Goal: Communication & Community: Answer question/provide support

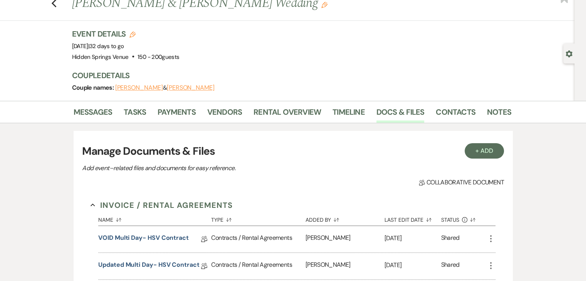
scroll to position [20, 0]
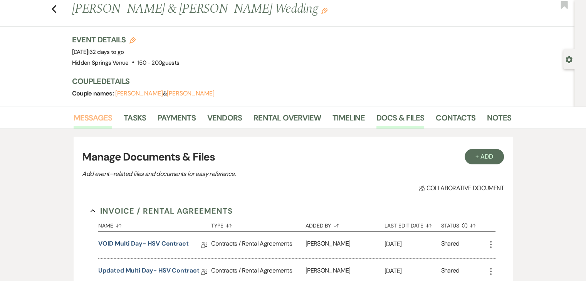
click at [99, 117] on link "Messages" at bounding box center [93, 120] width 39 height 17
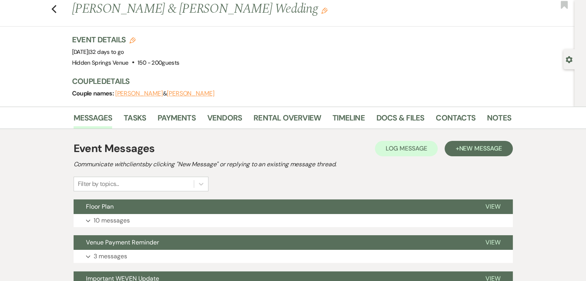
click at [481, 149] on span "New Message" at bounding box center [480, 148] width 43 height 8
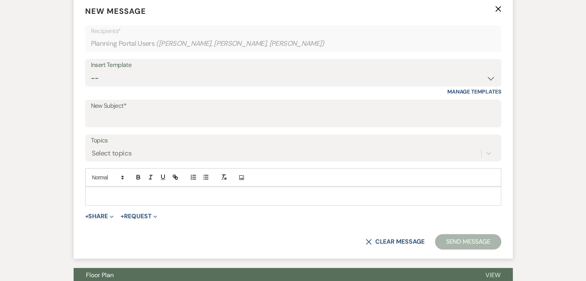
scroll to position [239, 0]
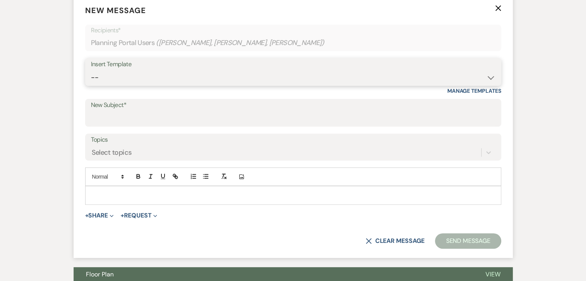
click at [188, 82] on select "-- Initial Inquiry Response Tour Request Response Follow Up Review Email Check-…" at bounding box center [293, 77] width 405 height 15
select select "6126"
click at [91, 70] on select "-- Initial Inquiry Response Tour Request Response Follow Up Review Email Check-…" at bounding box center [293, 77] width 405 height 15
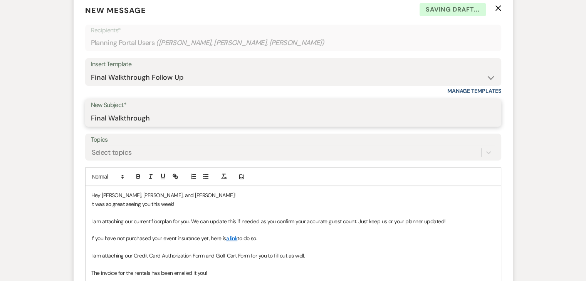
click at [177, 119] on input "Final Walkthrough" at bounding box center [293, 118] width 405 height 15
type input "Final Walkthrough Follow Up"
click at [131, 194] on p "Hey [PERSON_NAME], [PERSON_NAME], and [PERSON_NAME]!" at bounding box center [293, 195] width 404 height 8
click at [179, 202] on p "It was so great seeing you this week!" at bounding box center [293, 204] width 404 height 8
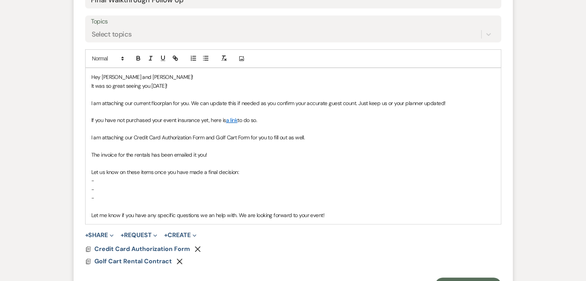
scroll to position [358, 0]
click at [105, 235] on button "+ Share Expand" at bounding box center [99, 235] width 29 height 6
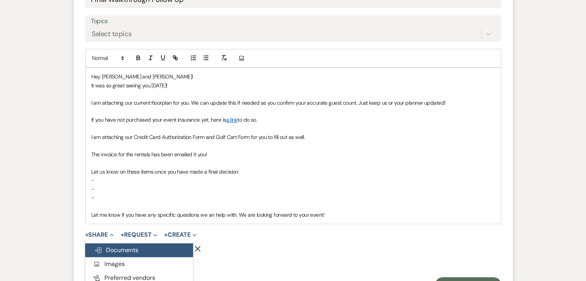
click at [117, 247] on span "Doc Upload Documents" at bounding box center [116, 250] width 44 height 8
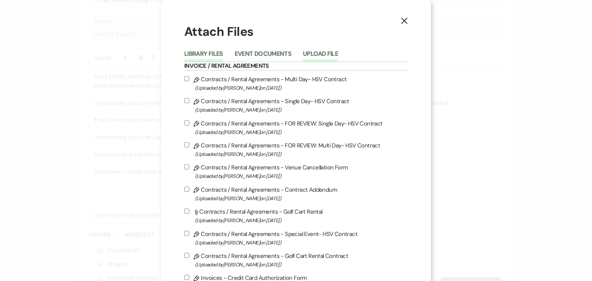
click at [313, 54] on button "Upload File" at bounding box center [320, 56] width 35 height 11
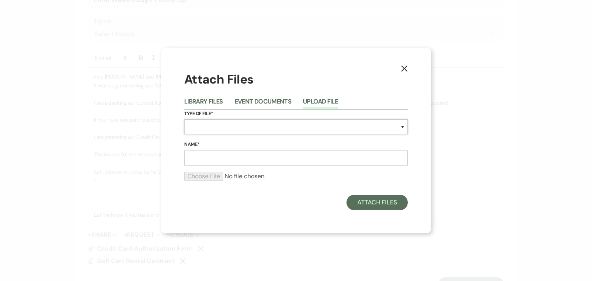
click at [263, 133] on select "Special Event Insurance Vendor Certificate of Insurance Contracts / Rental Agre…" at bounding box center [295, 126] width 223 height 15
select select "24"
click at [184, 119] on select "Special Event Insurance Vendor Certificate of Insurance Contracts / Rental Agre…" at bounding box center [295, 126] width 223 height 15
click at [240, 157] on input "Name*" at bounding box center [295, 158] width 223 height 15
type input "Reception Floorplan"
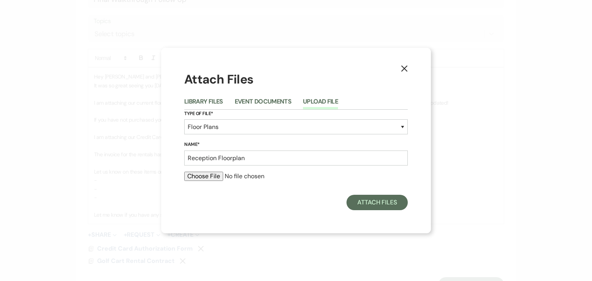
click at [202, 178] on input "file" at bounding box center [295, 176] width 223 height 9
type input "C:\fakepath\[PERSON_NAME] + [PERSON_NAME] Reception Floorplan.pdf"
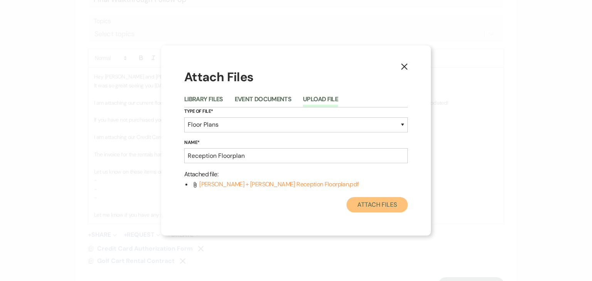
click at [368, 205] on button "Attach Files" at bounding box center [376, 204] width 61 height 15
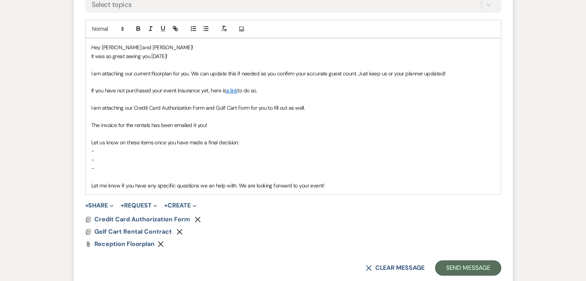
scroll to position [393, 0]
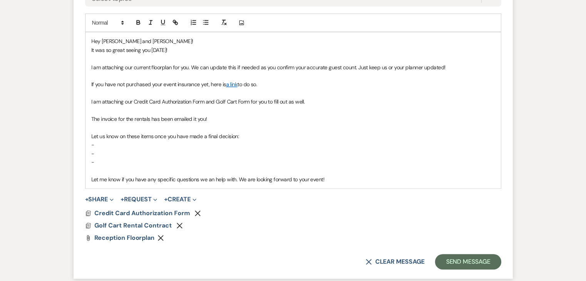
click at [198, 210] on button "Remove" at bounding box center [199, 213] width 9 height 7
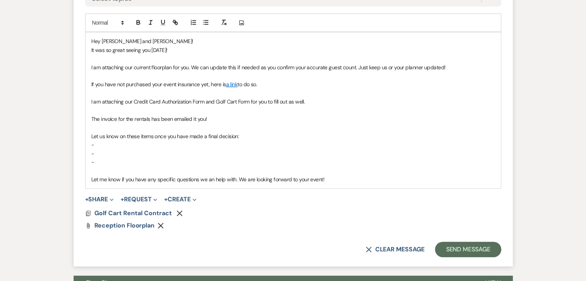
click at [180, 213] on use "button" at bounding box center [180, 213] width 6 height 6
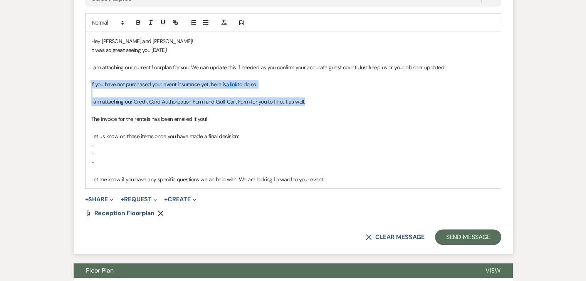
drag, startPoint x: 309, startPoint y: 100, endPoint x: 90, endPoint y: 83, distance: 220.3
click at [90, 83] on div "Hey [PERSON_NAME] and [PERSON_NAME]! It was so great seeing you [DATE]! I am at…" at bounding box center [293, 110] width 415 height 156
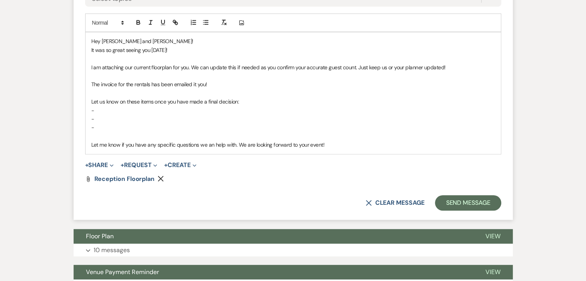
click at [212, 84] on p "The invoice for the rentals has been emailed it you!" at bounding box center [293, 84] width 404 height 8
click at [114, 112] on p "-" at bounding box center [293, 110] width 404 height 8
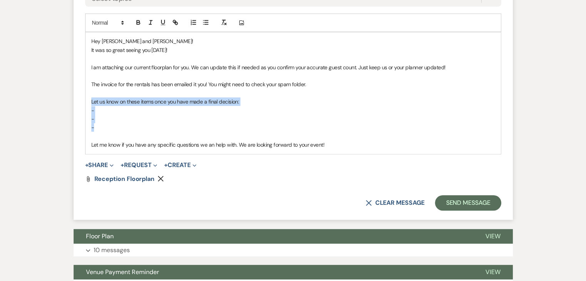
drag, startPoint x: 99, startPoint y: 125, endPoint x: 88, endPoint y: 104, distance: 23.4
click at [88, 104] on div "Hey [PERSON_NAME] and [PERSON_NAME]! It was so great seeing you [DATE]! I am at…" at bounding box center [293, 92] width 415 height 121
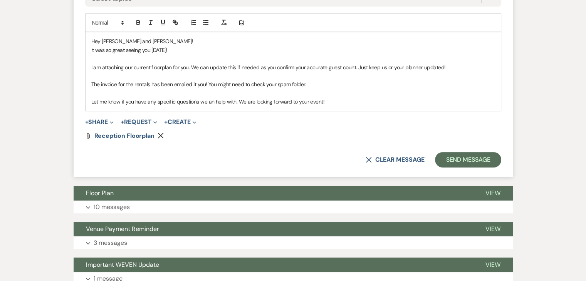
click at [341, 101] on p "Let me know if you have any specific questions we an help with. We are looking …" at bounding box center [293, 101] width 404 height 8
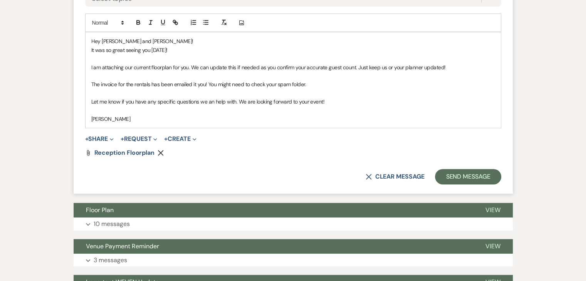
click at [312, 89] on p at bounding box center [293, 93] width 404 height 8
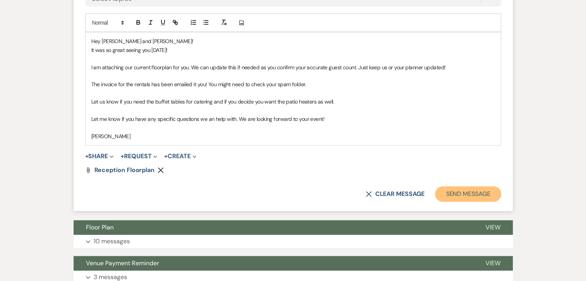
click at [470, 188] on button "Send Message" at bounding box center [468, 193] width 66 height 15
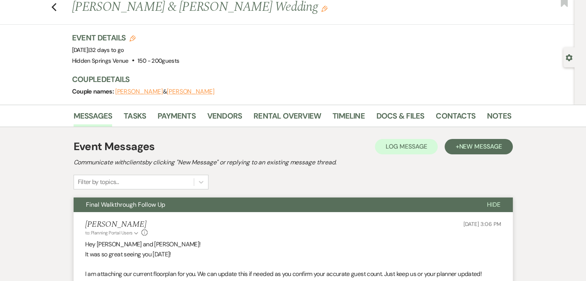
scroll to position [0, 0]
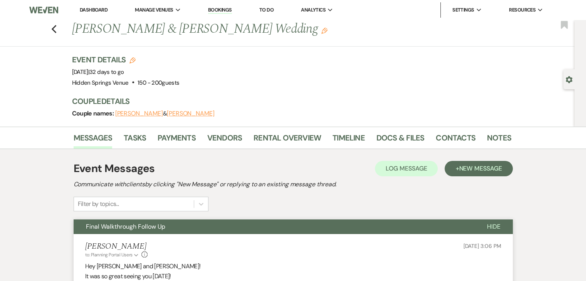
click at [104, 11] on link "Dashboard" at bounding box center [94, 10] width 28 height 7
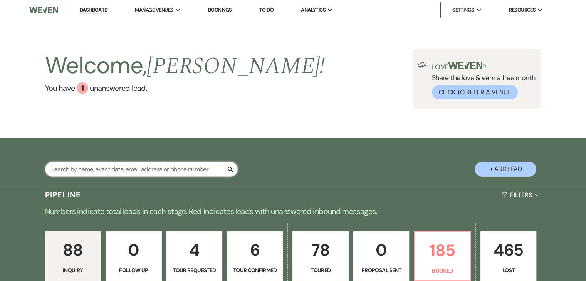
click at [170, 168] on input "text" at bounding box center [141, 169] width 193 height 15
type input "grace"
select select "8"
select select "6"
select select "5"
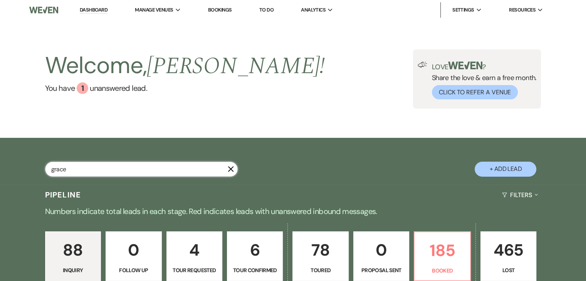
select select "8"
select select "11"
select select "8"
select select "5"
select select "8"
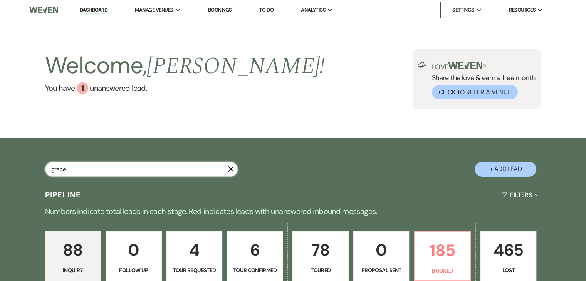
select select "11"
select select "8"
select select "4"
select select "8"
select select "5"
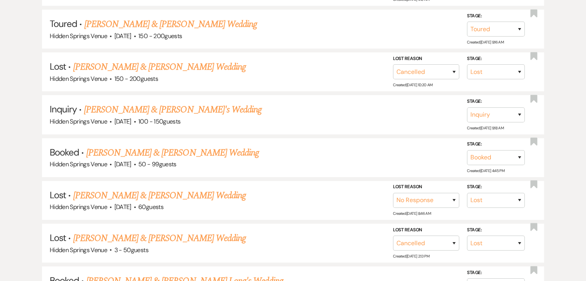
scroll to position [290, 0]
click at [173, 151] on link "[PERSON_NAME] & [PERSON_NAME] Wedding" at bounding box center [172, 153] width 173 height 14
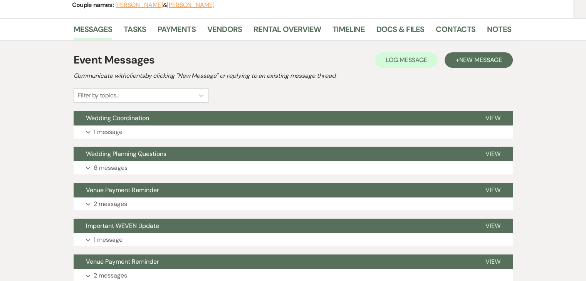
scroll to position [108, 0]
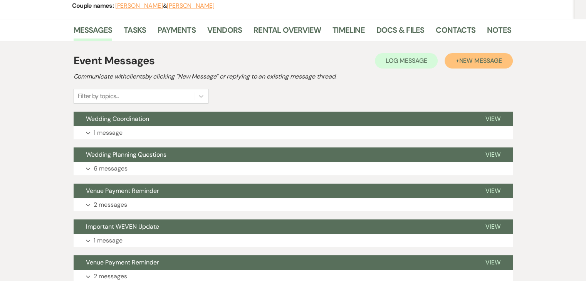
click at [467, 66] on button "+ New Message" at bounding box center [479, 60] width 68 height 15
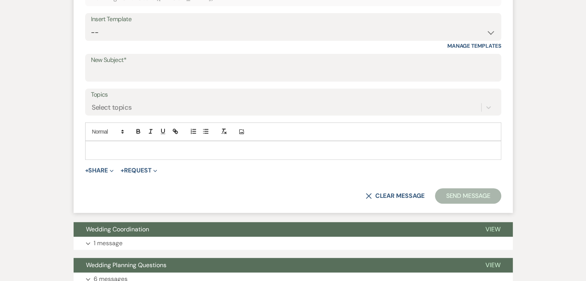
scroll to position [284, 0]
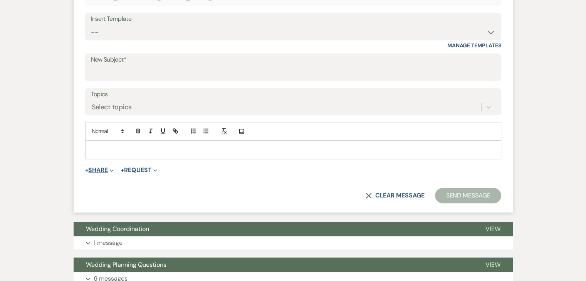
click at [103, 169] on button "+ Share Expand" at bounding box center [99, 170] width 29 height 6
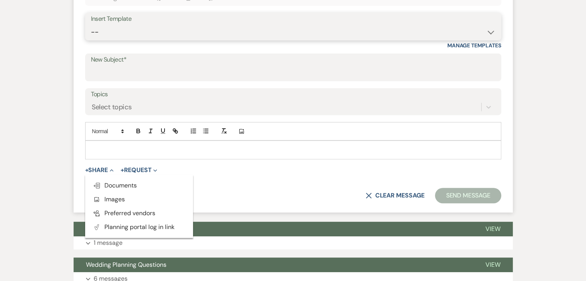
click at [159, 27] on select "-- Initial Inquiry Response Tour Request Response Follow Up Review Email Check-…" at bounding box center [293, 32] width 405 height 15
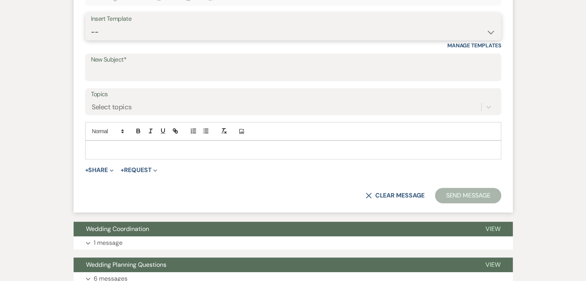
select select "6126"
click at [91, 25] on select "-- Initial Inquiry Response Tour Request Response Follow Up Review Email Check-…" at bounding box center [293, 32] width 405 height 15
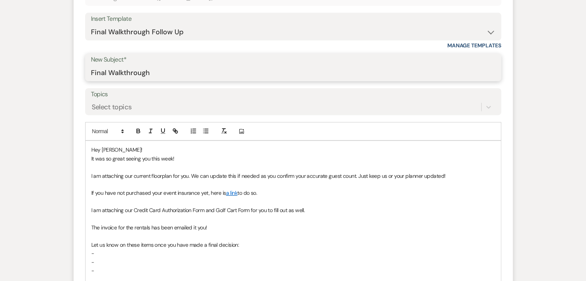
click at [164, 72] on input "Final Walkthrough" at bounding box center [293, 73] width 405 height 15
type input "Final Walkthrough Follow Up"
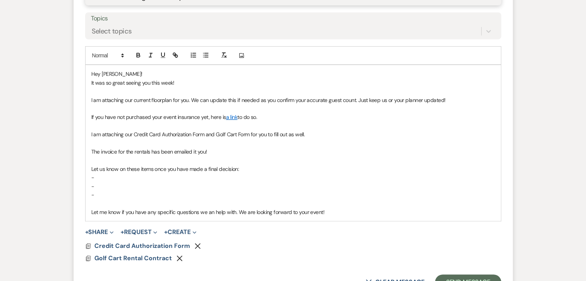
scroll to position [360, 0]
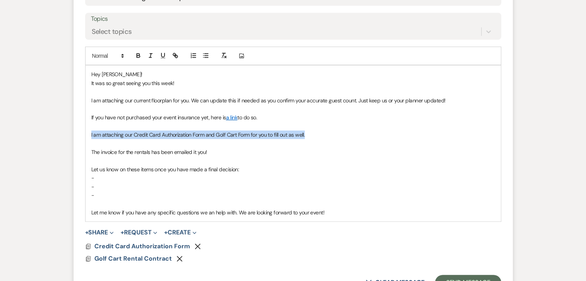
drag, startPoint x: 298, startPoint y: 132, endPoint x: 74, endPoint y: 137, distance: 223.9
click at [74, 137] on form "New Message X Draft Recipients* Planning Portal Users ( [PERSON_NAME] ) Insert …" at bounding box center [293, 86] width 439 height 425
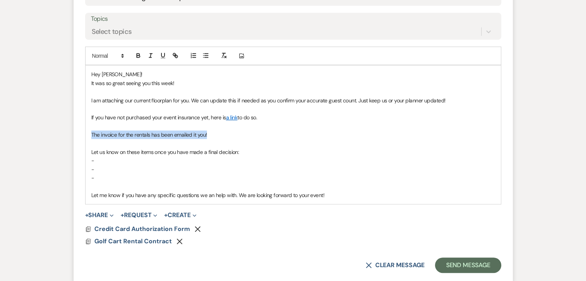
drag, startPoint x: 211, startPoint y: 133, endPoint x: 90, endPoint y: 133, distance: 121.0
click at [90, 133] on div "Hey [PERSON_NAME]! It was so great seeing you this week! I am attaching our cur…" at bounding box center [293, 135] width 415 height 139
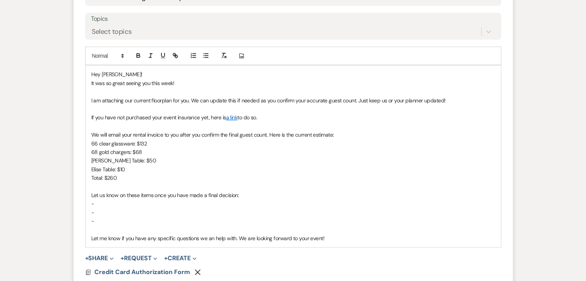
click at [160, 176] on p "Total: $260" at bounding box center [293, 178] width 404 height 8
click at [179, 136] on p "We will email your rental invoice to you after you confirm the final guest coun…" at bounding box center [293, 135] width 404 height 8
click at [244, 178] on p "Total: $260" at bounding box center [293, 178] width 404 height 8
click at [122, 203] on p "-" at bounding box center [293, 204] width 404 height 8
click at [109, 212] on p "-" at bounding box center [293, 212] width 404 height 8
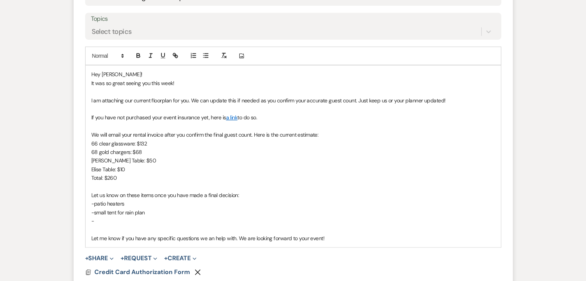
click at [154, 222] on p "-" at bounding box center [293, 221] width 404 height 8
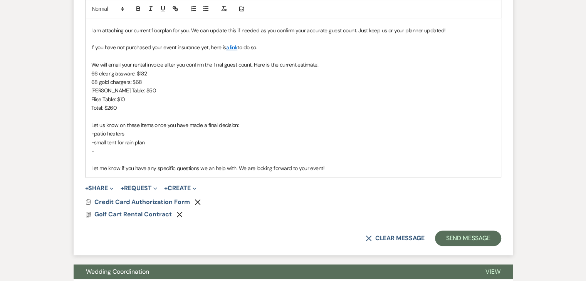
scroll to position [431, 0]
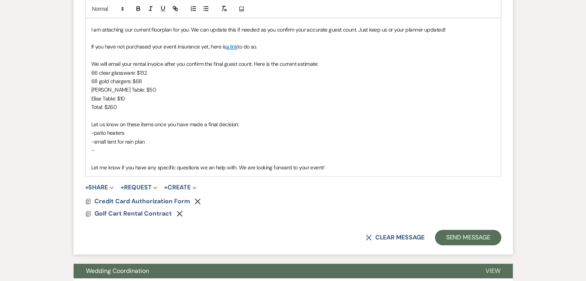
click at [199, 200] on icon "Remove" at bounding box center [198, 201] width 6 height 6
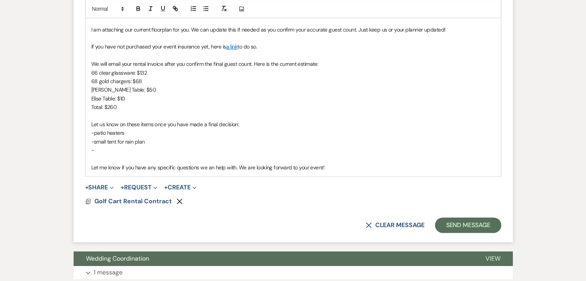
click at [178, 202] on icon "Remove" at bounding box center [179, 201] width 6 height 6
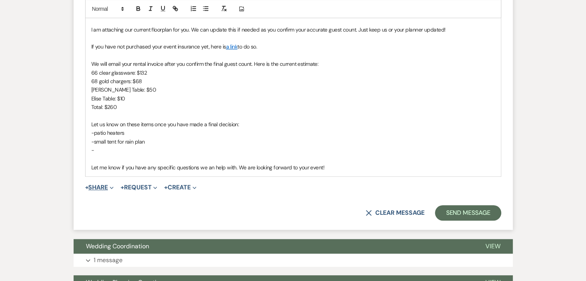
click at [105, 189] on button "+ Share Expand" at bounding box center [99, 188] width 29 height 6
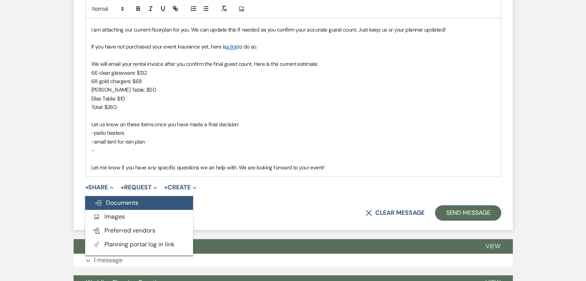
click at [118, 200] on span "Doc Upload Documents" at bounding box center [116, 203] width 44 height 8
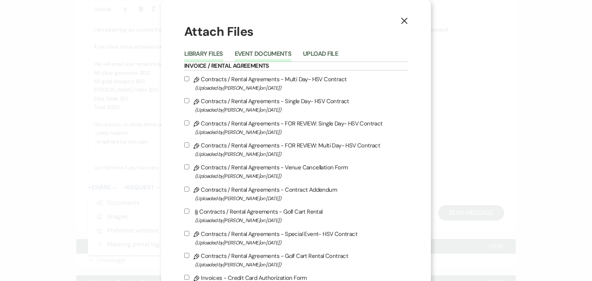
click at [271, 52] on button "Event Documents" at bounding box center [263, 56] width 57 height 11
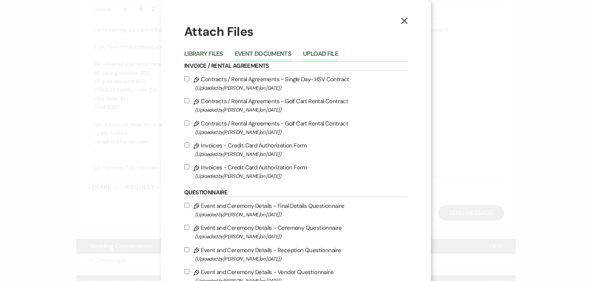
click at [314, 57] on button "Upload File" at bounding box center [320, 56] width 35 height 11
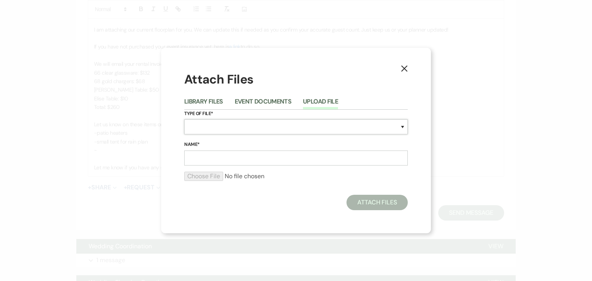
click at [259, 130] on select "Special Event Insurance Vendor Certificate of Insurance Contracts / Rental Agre…" at bounding box center [295, 126] width 223 height 15
select select "24"
click at [184, 119] on select "Special Event Insurance Vendor Certificate of Insurance Contracts / Rental Agre…" at bounding box center [295, 126] width 223 height 15
click at [234, 164] on input "Name*" at bounding box center [295, 158] width 223 height 15
type input "Reception Floorplan"
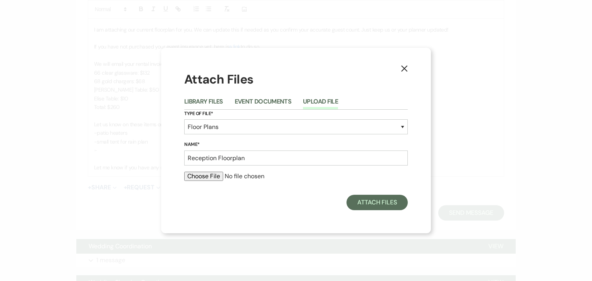
click at [216, 178] on input "file" at bounding box center [295, 176] width 223 height 9
type input "C:\fakepath\Grace Reception Floorplan.pdf"
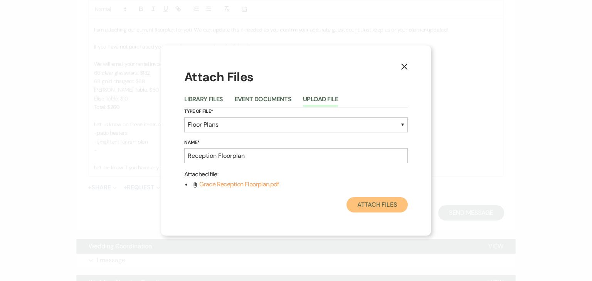
click at [359, 209] on button "Attach Files" at bounding box center [376, 204] width 61 height 15
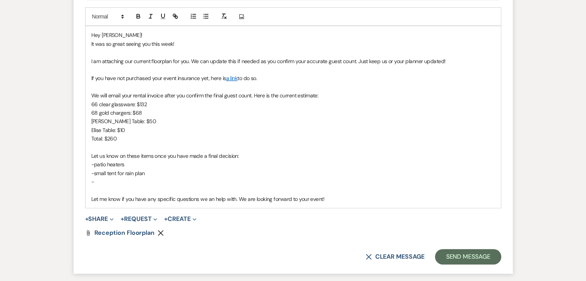
scroll to position [397, 0]
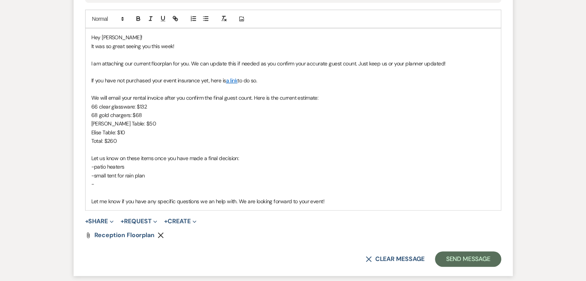
click at [132, 184] on p "-" at bounding box center [293, 184] width 404 height 8
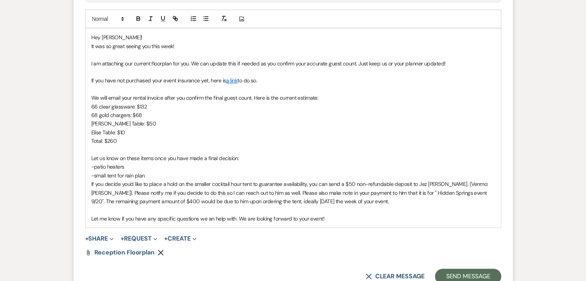
click at [89, 185] on div "Hey [PERSON_NAME]! It was so great seeing you this week! I am attaching our cur…" at bounding box center [293, 128] width 415 height 199
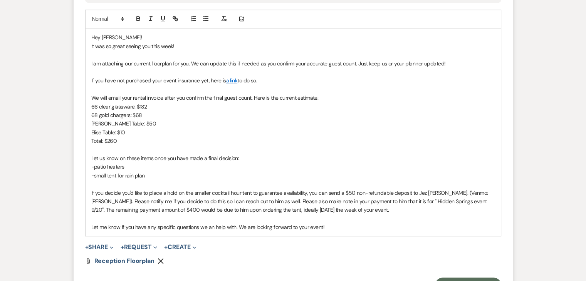
click at [448, 201] on span "﻿ If you decide you'd like to place a hold on the smaller cocktail hour tent to…" at bounding box center [290, 202] width 398 height 24
click at [151, 207] on span "If you decide you'd like to place a hold on the smaller cocktail hour tent to g…" at bounding box center [290, 202] width 398 height 24
click at [304, 207] on span "If you decide you'd like to place a hold on the smaller cocktail hour tent to g…" at bounding box center [290, 202] width 398 height 24
click at [326, 211] on span "If you decide you'd like to place a hold on the smaller cocktail hour tent to g…" at bounding box center [290, 202] width 398 height 24
click at [297, 210] on span "If you decide you'd like to place a hold on the smaller cocktail hour tent to g…" at bounding box center [290, 202] width 398 height 24
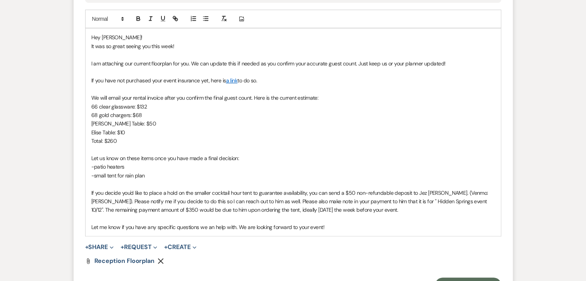
click at [384, 210] on p "If you decide you'd like to place a hold on the smaller cocktail hour tent to g…" at bounding box center [293, 202] width 404 height 26
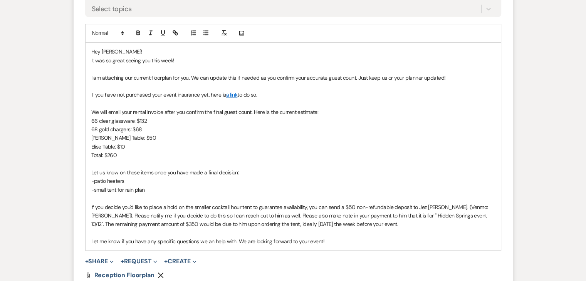
scroll to position [385, 0]
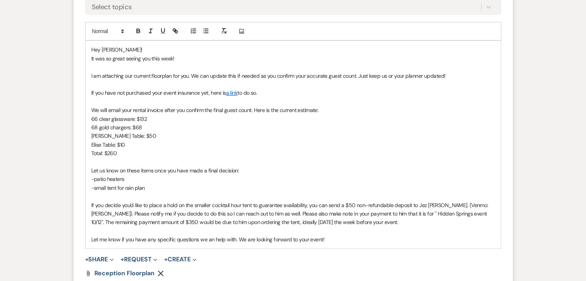
click at [422, 76] on p "I am attaching our current floorplan for you. We can update this if needed as y…" at bounding box center [293, 76] width 404 height 8
click at [424, 111] on p "We will email your rental invoice after you confirm the final guest count. Here…" at bounding box center [293, 110] width 404 height 8
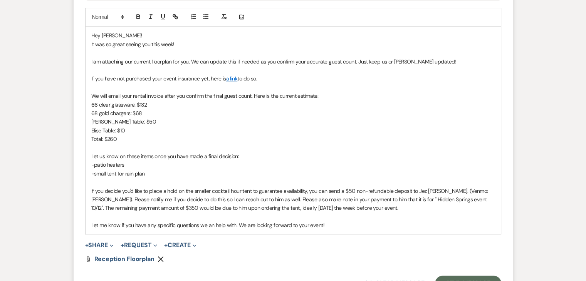
scroll to position [398, 0]
click at [165, 94] on p "We will email your rental invoice after you confirm the final guest count. Here…" at bounding box center [293, 96] width 404 height 8
click at [244, 137] on p "Total: $260" at bounding box center [293, 139] width 404 height 8
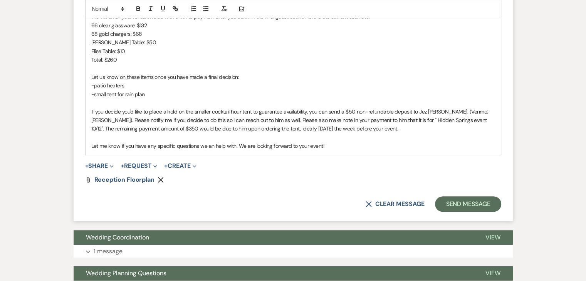
scroll to position [482, 0]
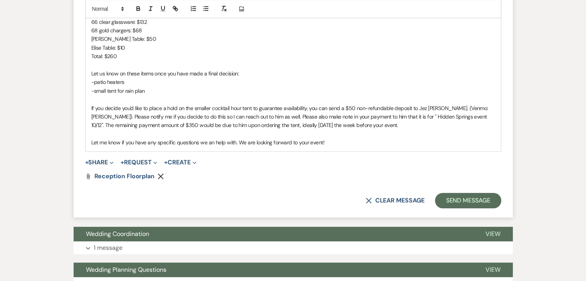
click at [372, 141] on p "Let me know if you have any specific questions we an help with. We are looking …" at bounding box center [293, 142] width 404 height 8
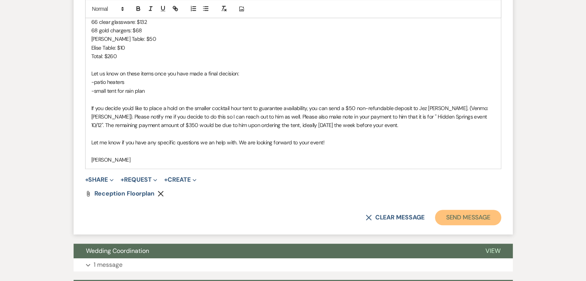
click at [472, 222] on button "Send Message" at bounding box center [468, 217] width 66 height 15
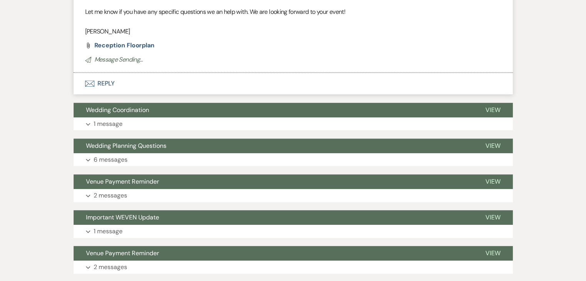
scroll to position [196, 0]
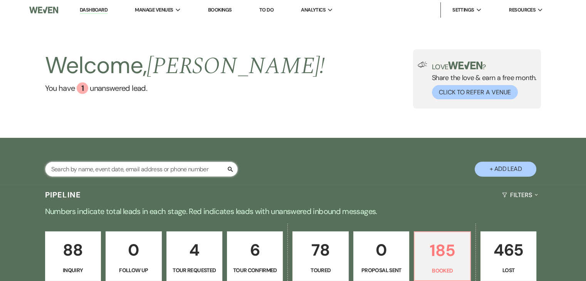
click at [197, 168] on input "text" at bounding box center [141, 169] width 193 height 15
type input "sam"
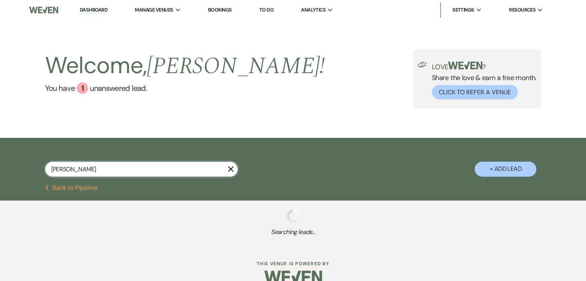
select select "8"
select select "6"
select select "8"
select select "6"
select select "5"
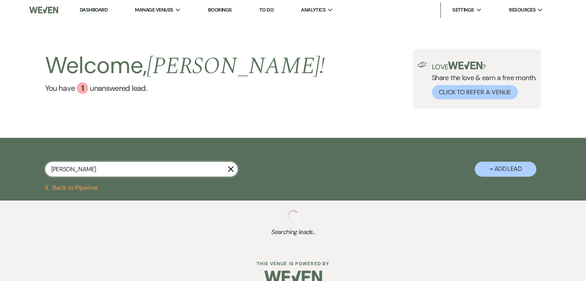
select select "8"
select select "5"
select select "8"
select select "11"
select select "8"
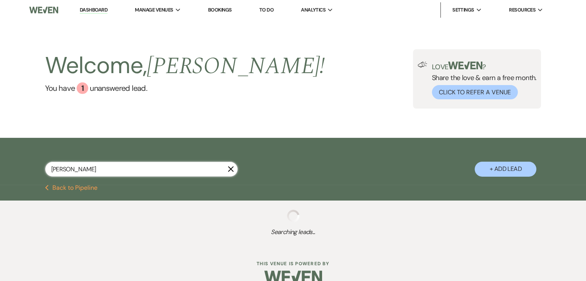
select select "5"
select select "8"
select select "5"
select select "8"
select select "5"
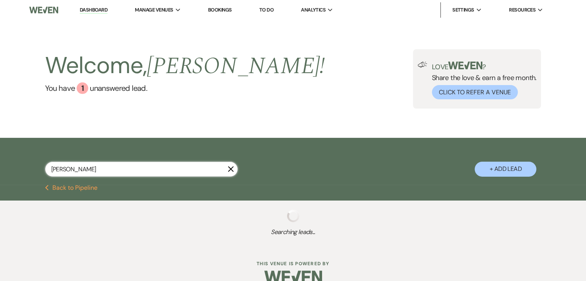
select select "8"
select select "5"
select select "8"
select select "6"
select select "8"
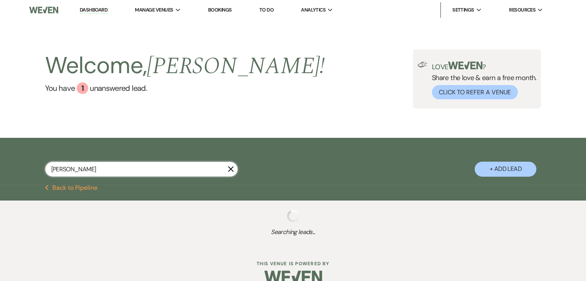
select select "2"
select select "8"
select select "5"
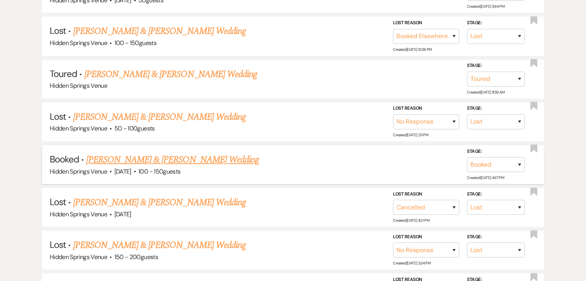
scroll to position [370, 0]
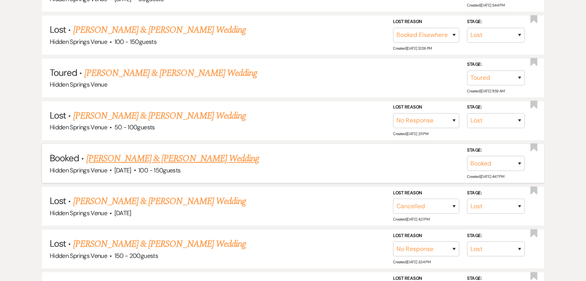
type input "sam"
click at [190, 155] on link "Kelvin Leon & Sam Brannon's Wedding" at bounding box center [172, 159] width 173 height 14
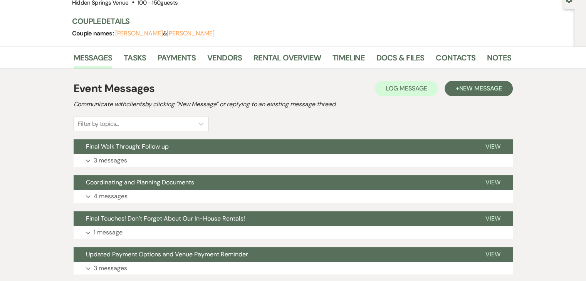
click at [190, 155] on button "Expand 3 messages" at bounding box center [293, 160] width 439 height 13
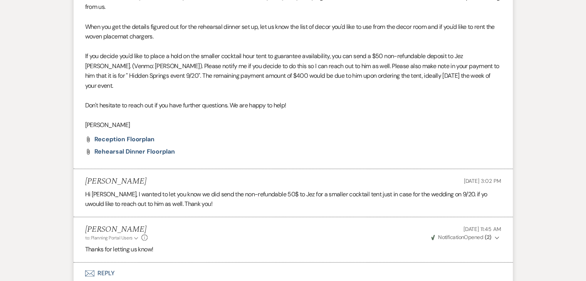
scroll to position [336, 0]
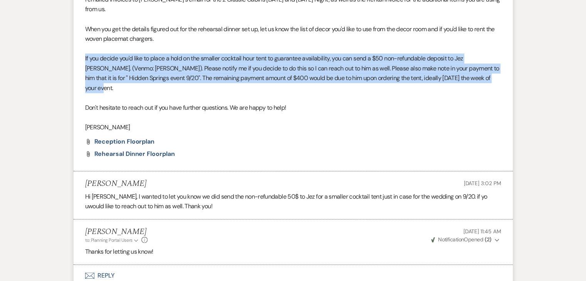
drag, startPoint x: 106, startPoint y: 77, endPoint x: 82, endPoint y: 47, distance: 39.2
click at [82, 47] on li "Julie Willumson to: Planning Portal Users Expand Info Aug 25, 2025, 5:00 PM Wev…" at bounding box center [293, 35] width 439 height 274
copy span "If you decide you'd like to place a hold on the smaller cocktail hour tent to g…"
